Goal: Transaction & Acquisition: Download file/media

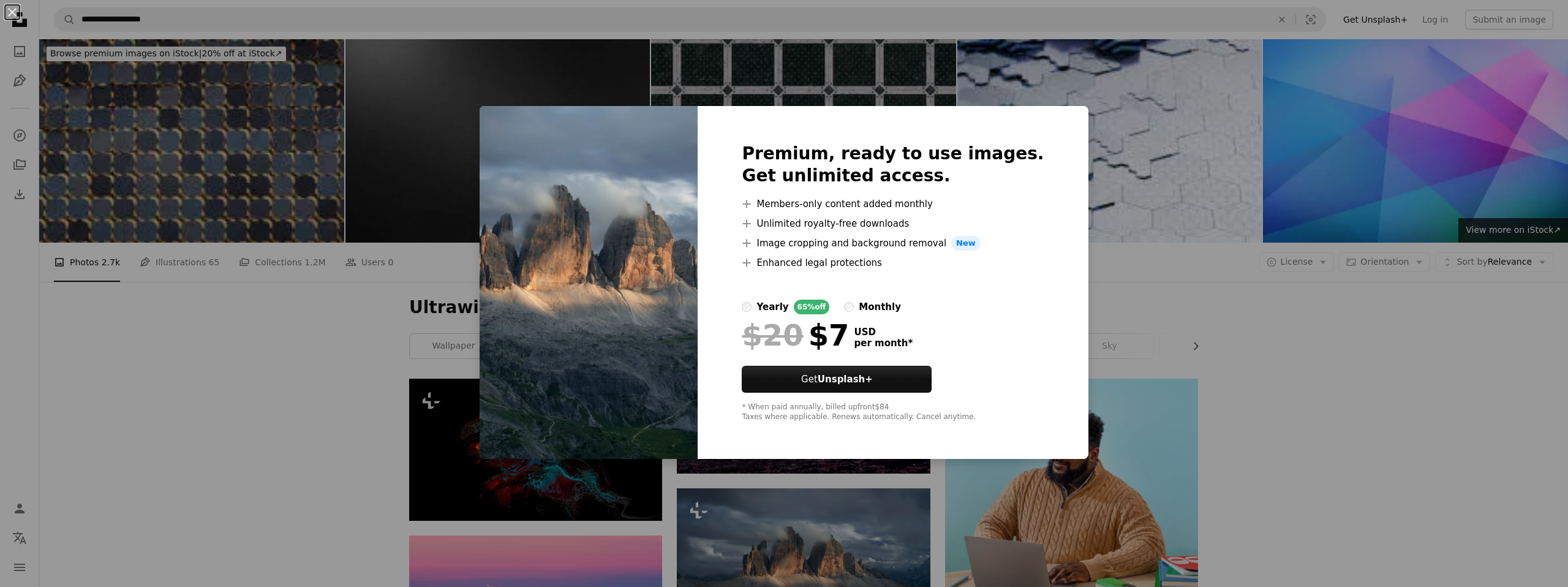
scroll to position [232, 0]
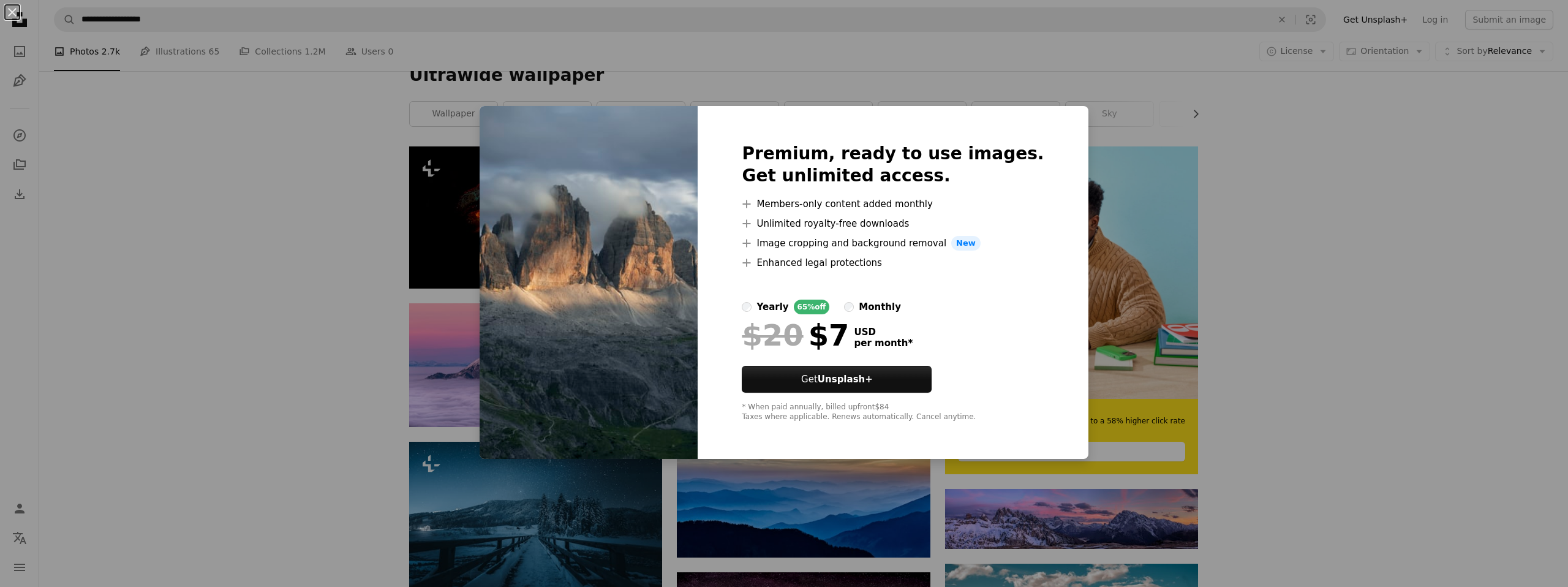
click at [1329, 243] on div "An X shape Premium, ready to use images. Get unlimited access. A plus sign Memb…" at bounding box center [784, 293] width 1568 height 587
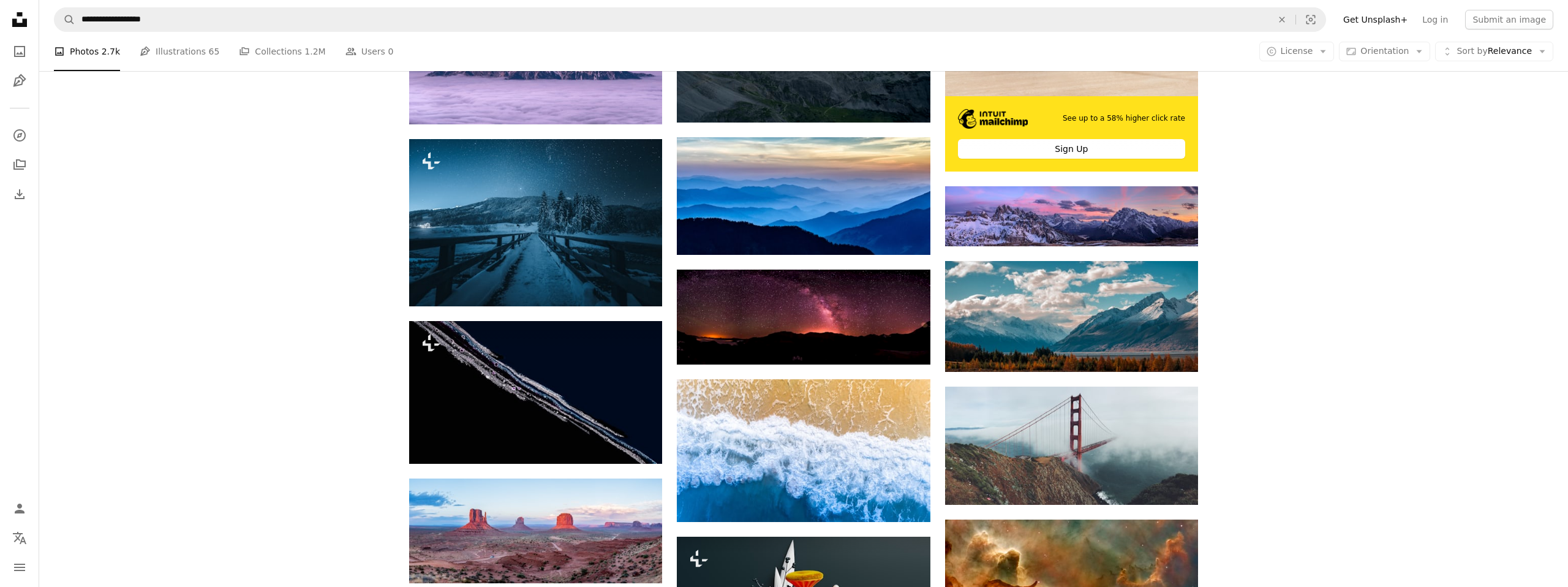
scroll to position [550, 0]
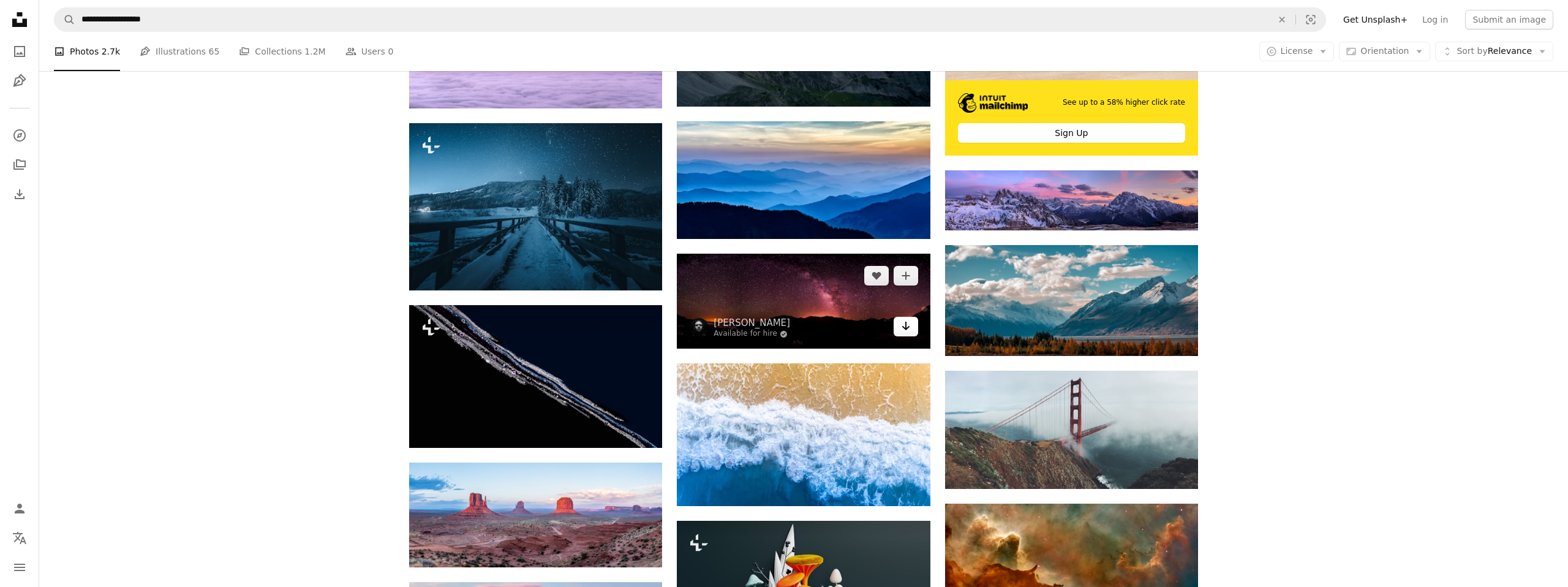
click at [910, 327] on link "Arrow pointing down" at bounding box center [906, 327] width 25 height 20
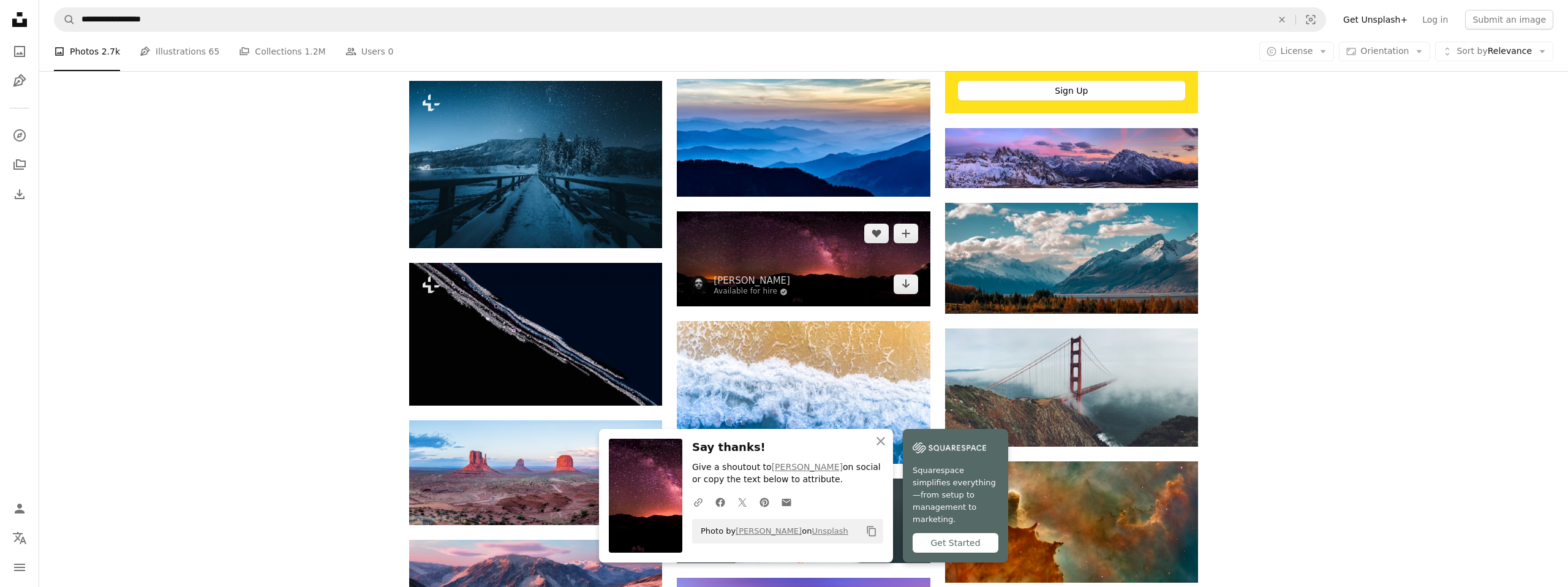
scroll to position [596, 0]
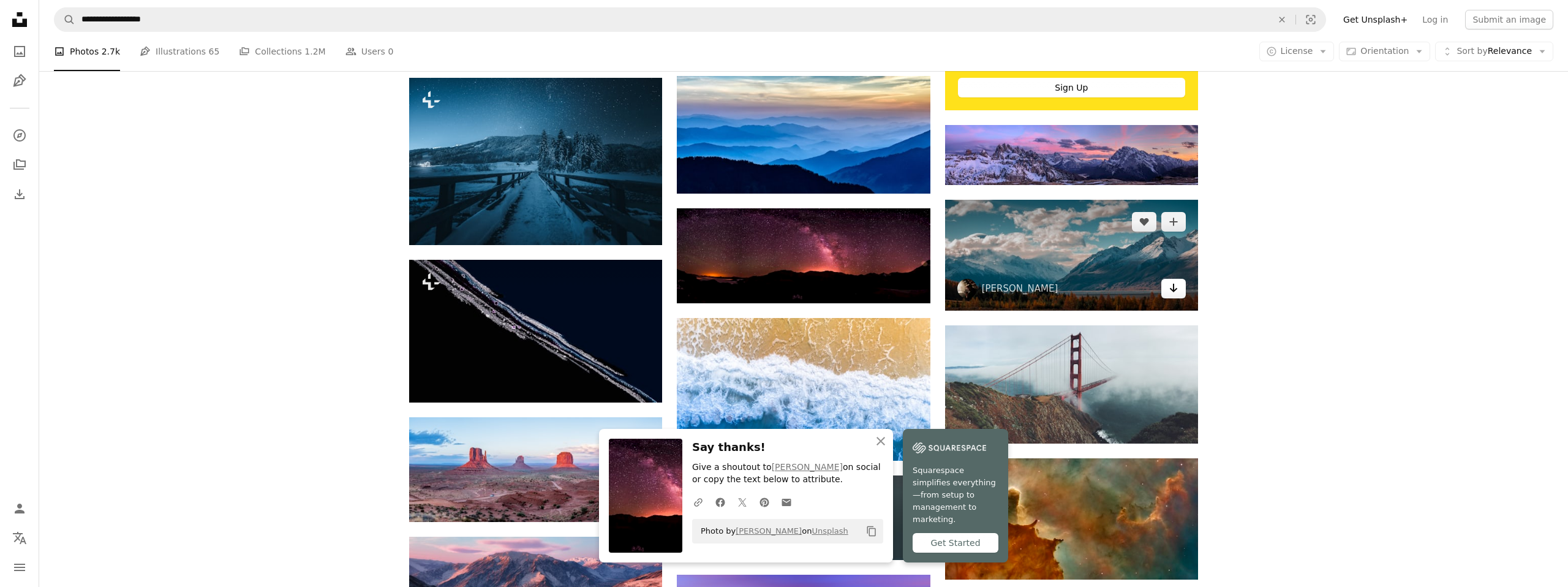
click at [1176, 291] on icon "Arrow pointing down" at bounding box center [1173, 288] width 10 height 15
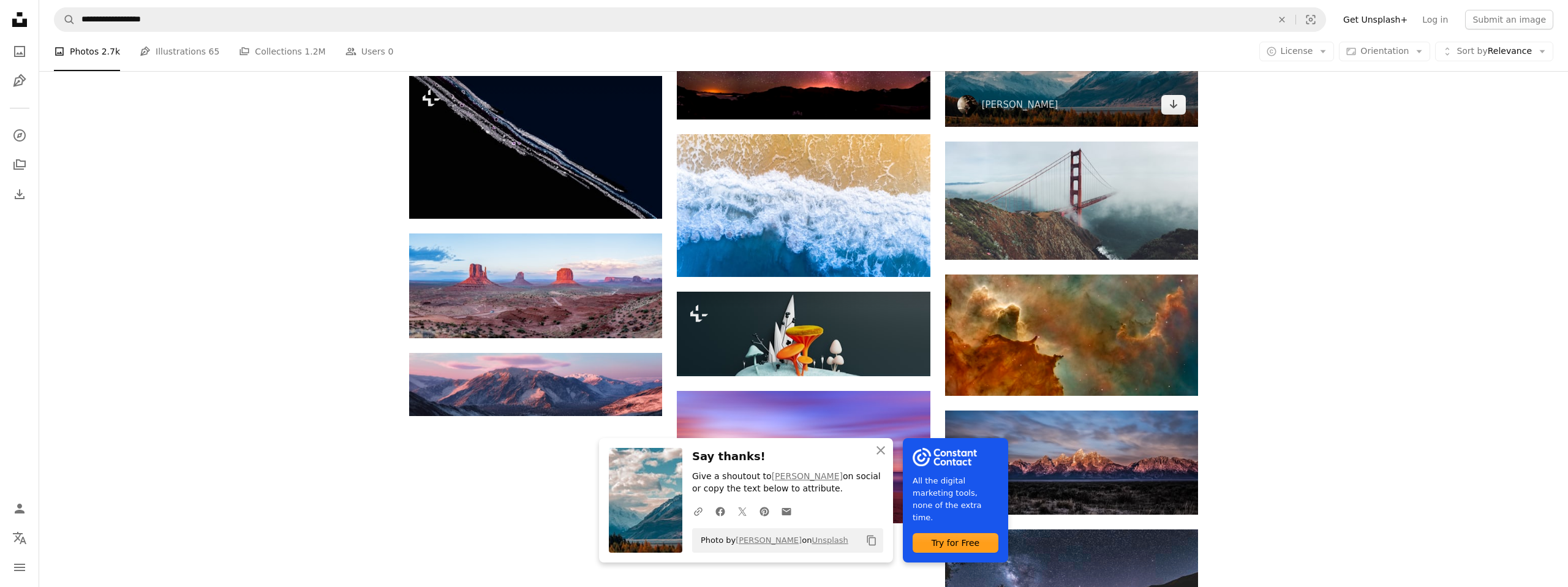
scroll to position [783, 0]
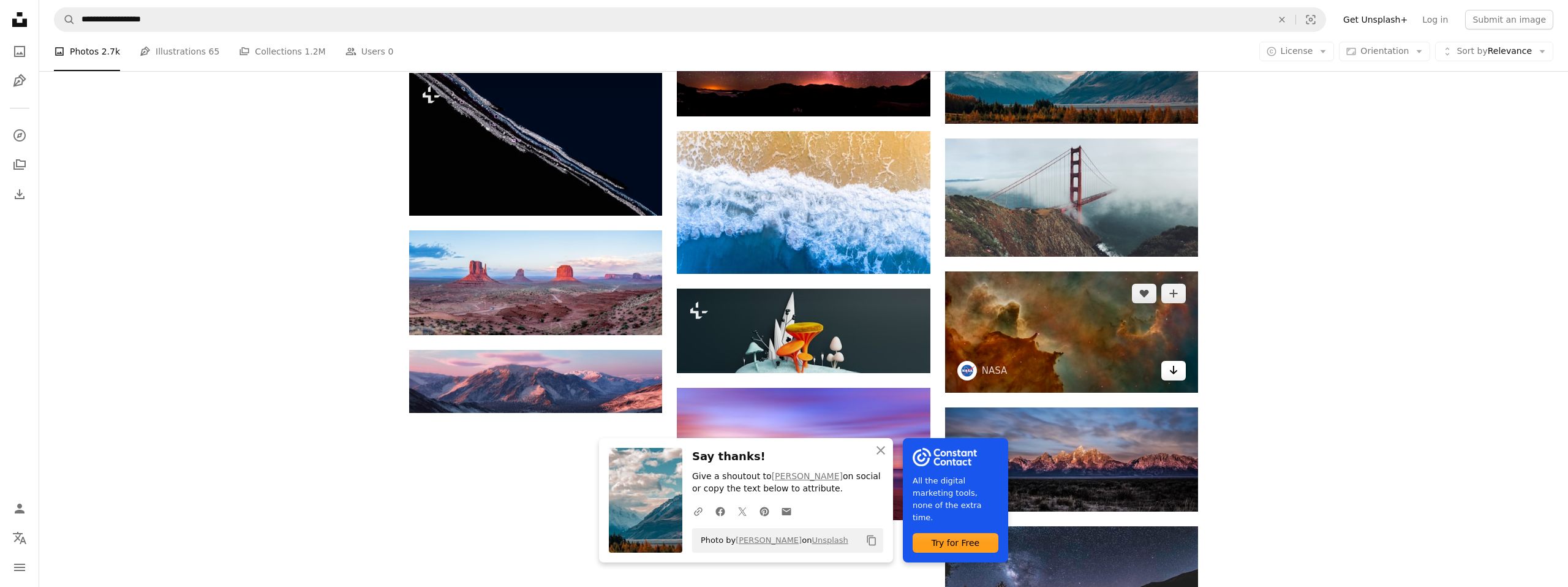
click at [1178, 372] on icon "Arrow pointing down" at bounding box center [1173, 370] width 10 height 15
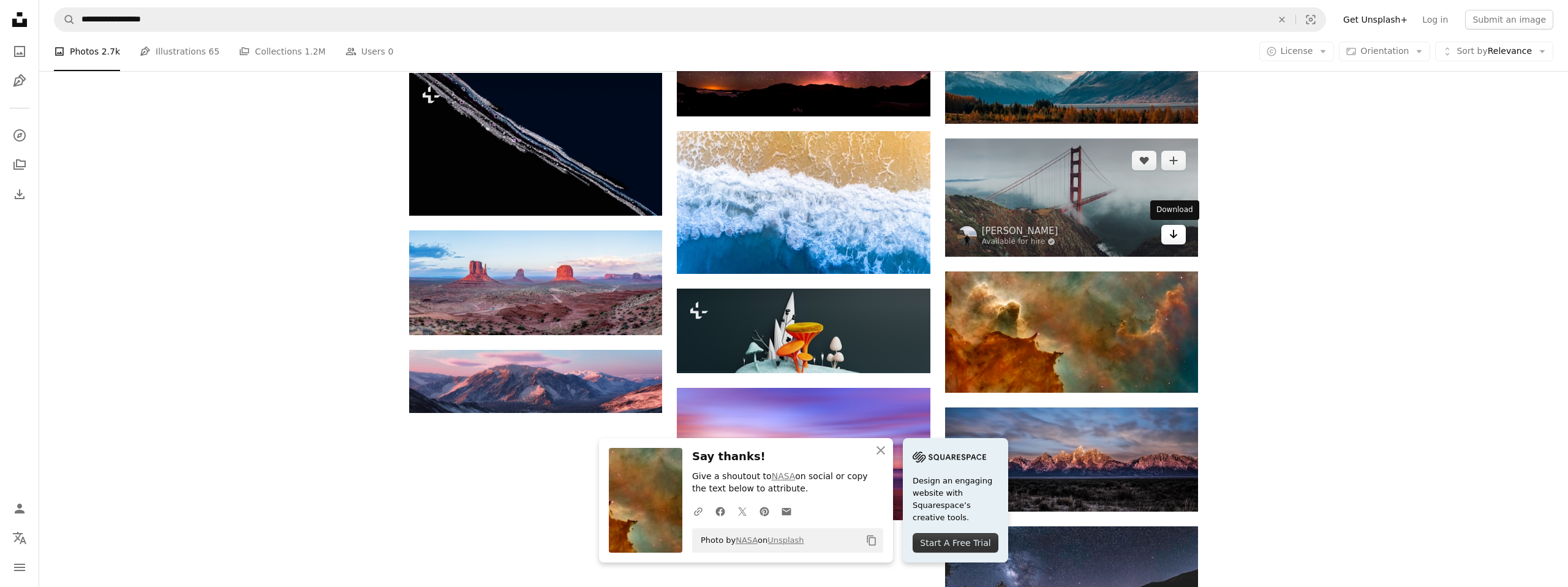
click at [1179, 236] on link "Arrow pointing down" at bounding box center [1174, 235] width 25 height 20
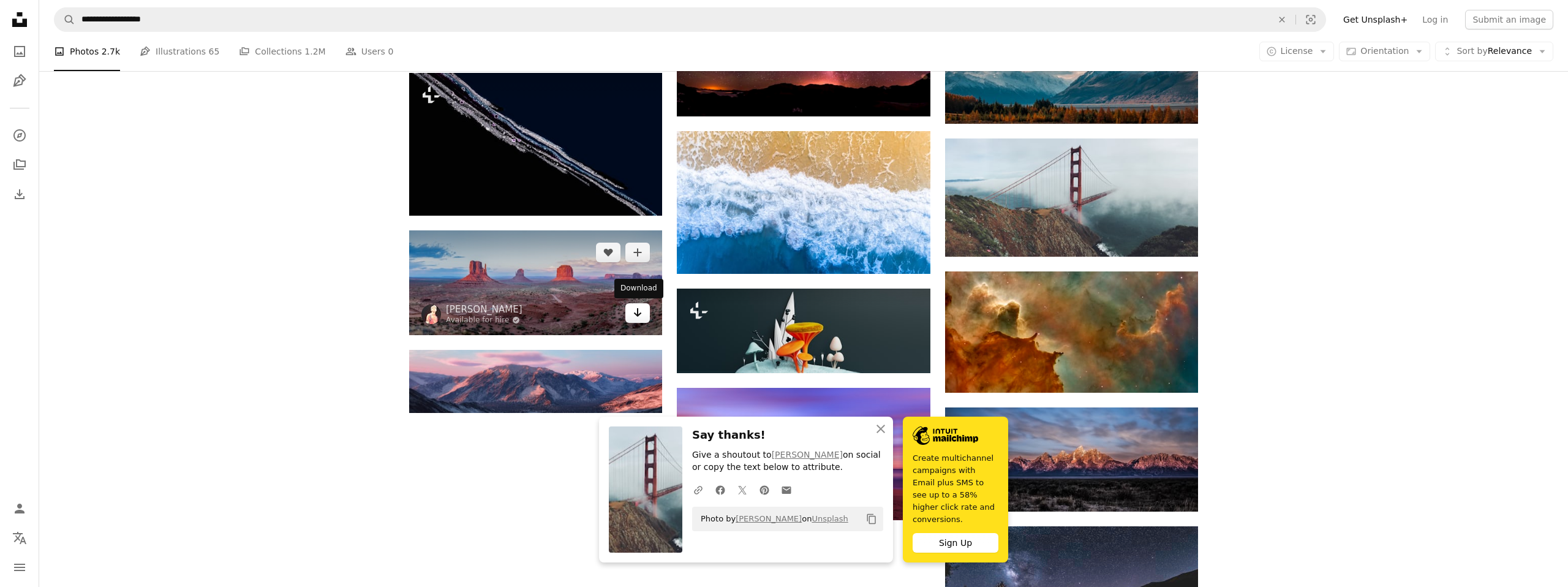
click at [640, 314] on icon "Download" at bounding box center [638, 312] width 8 height 9
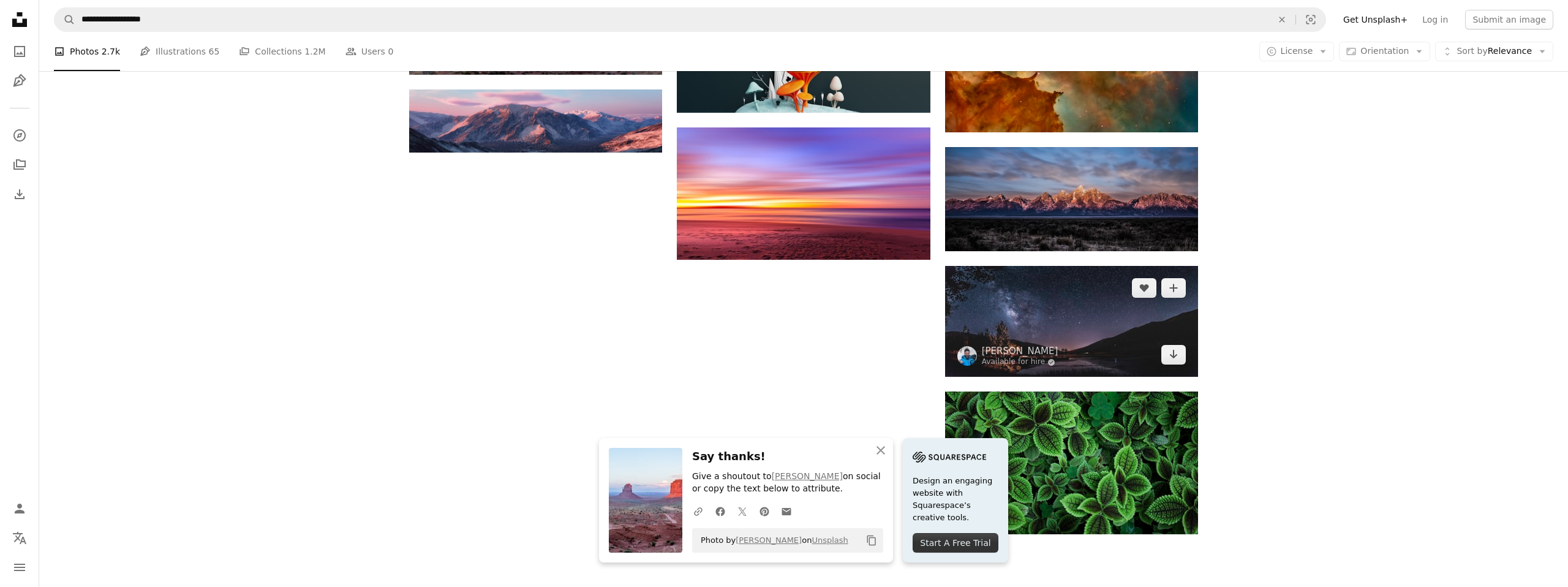
scroll to position [1049, 0]
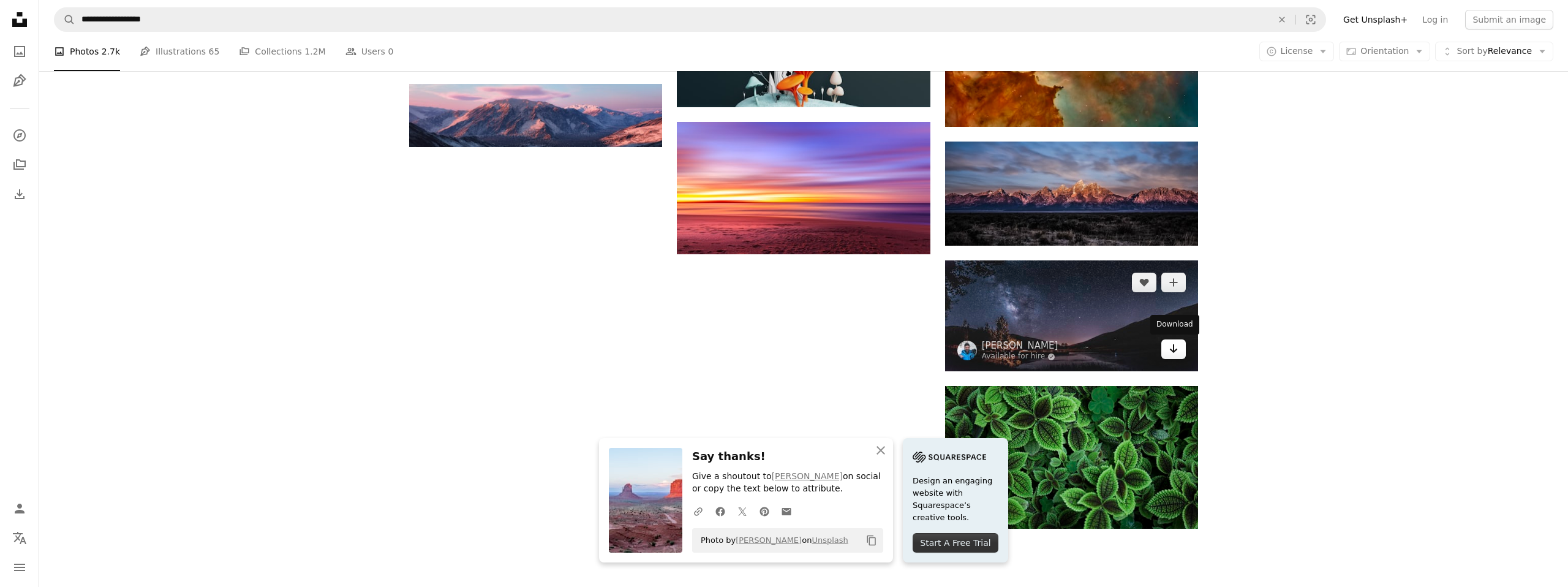
click at [1173, 348] on icon "Download" at bounding box center [1173, 348] width 8 height 9
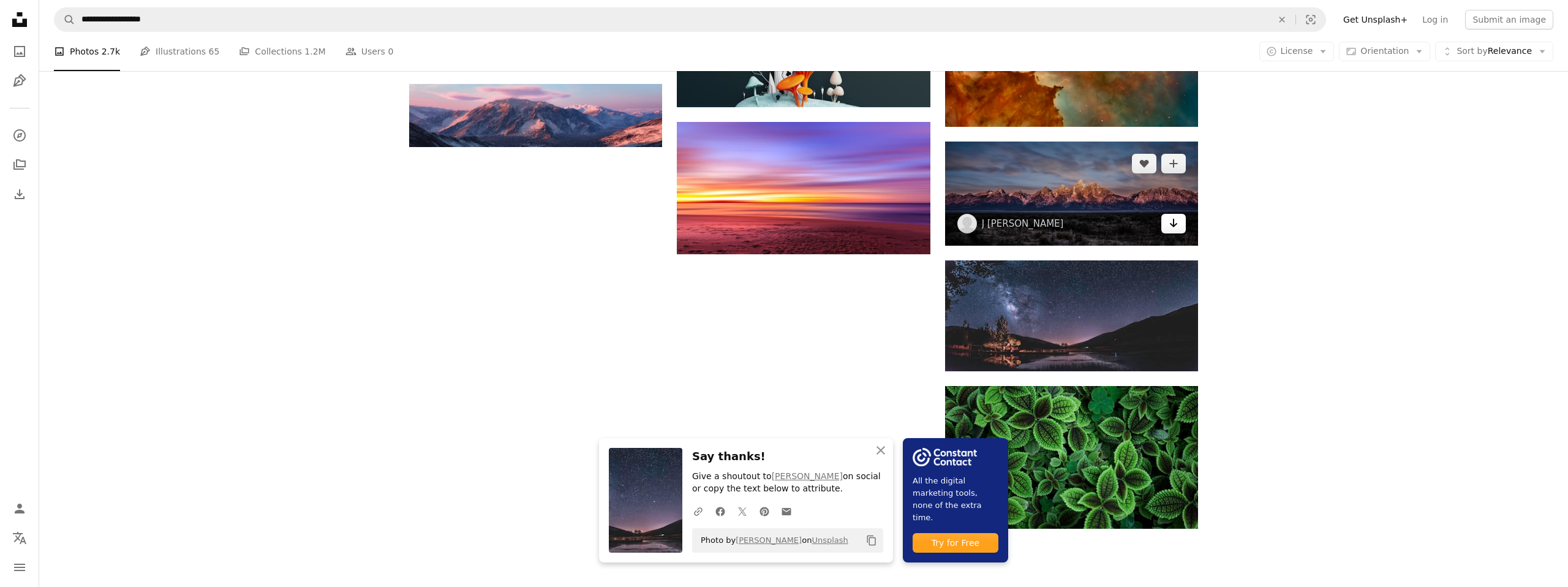
click at [1174, 224] on icon "Download" at bounding box center [1173, 223] width 8 height 9
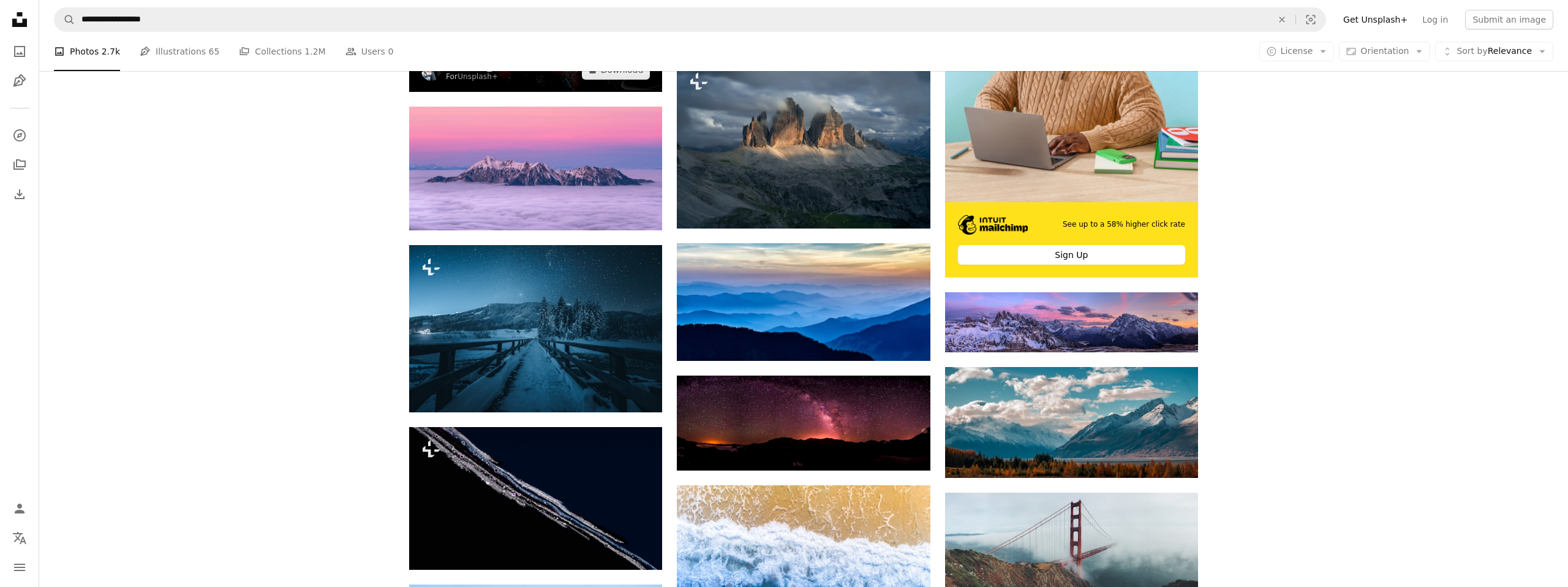
scroll to position [430, 0]
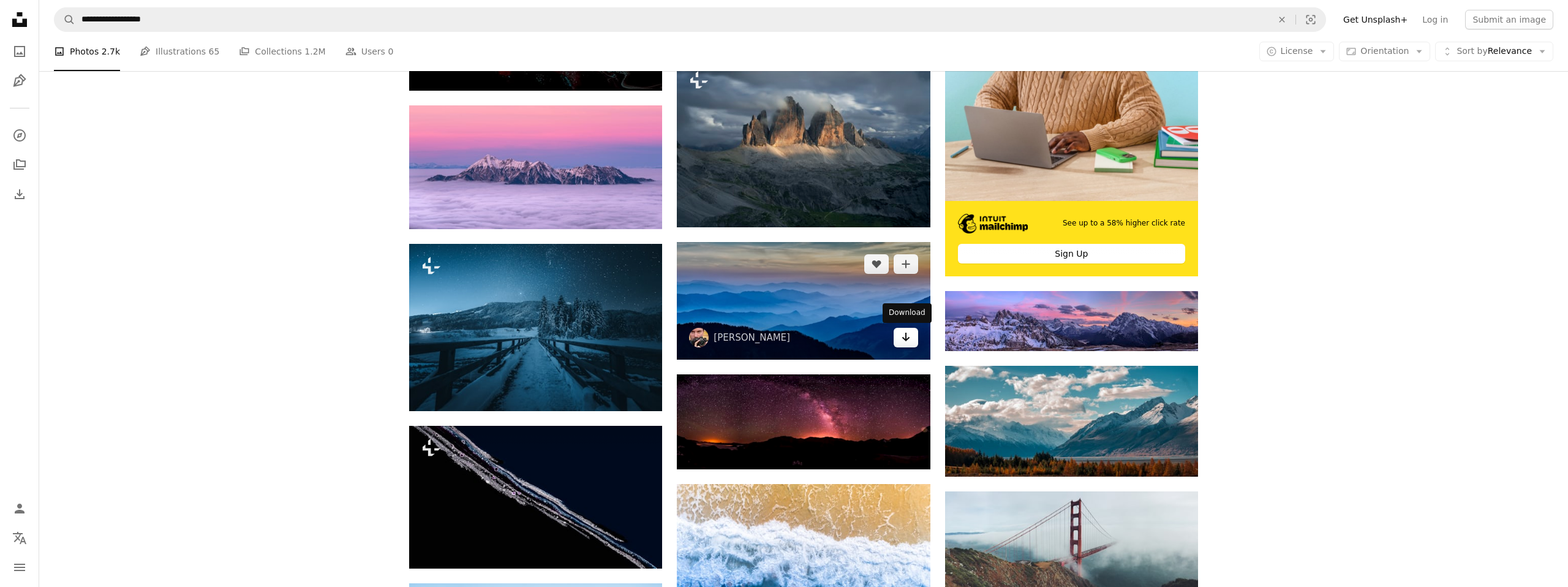
click at [908, 333] on icon "Arrow pointing down" at bounding box center [906, 337] width 10 height 15
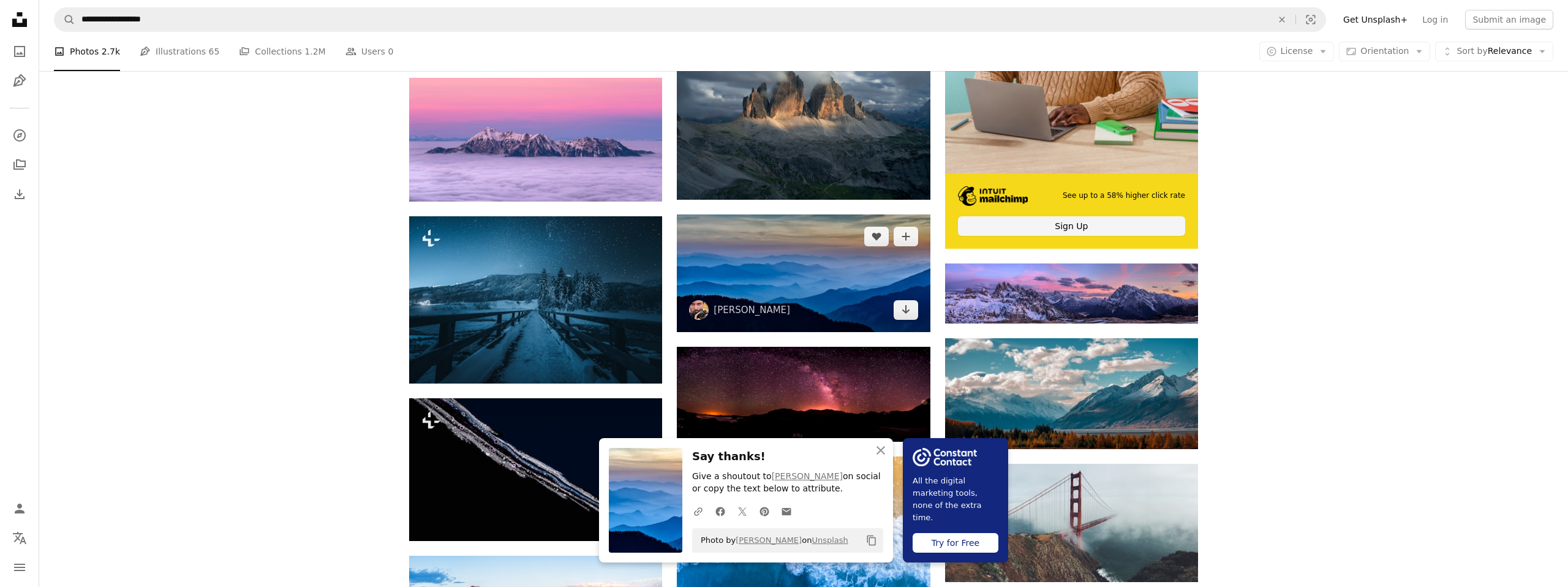
scroll to position [0, 0]
